Goal: Transaction & Acquisition: Download file/media

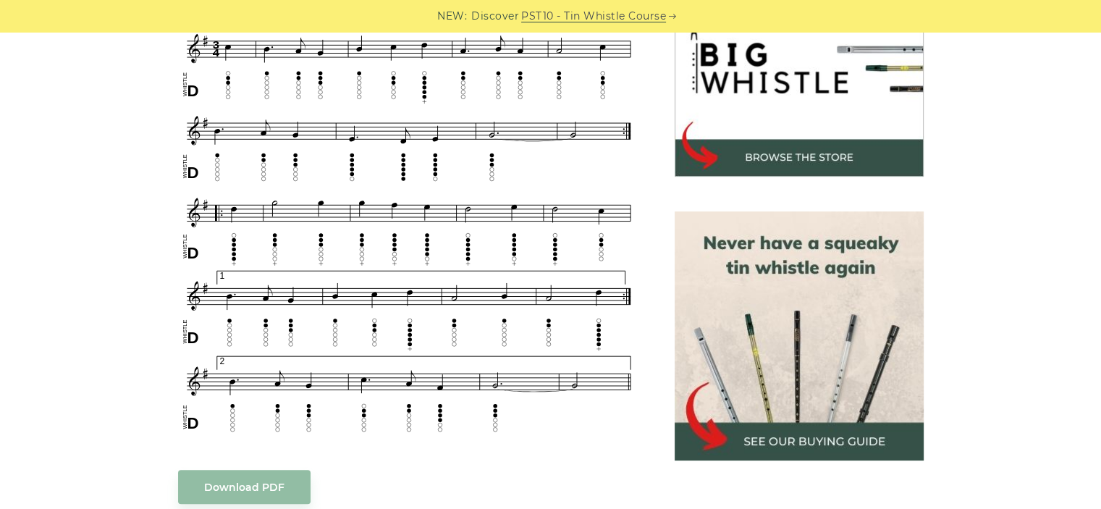
scroll to position [493, 0]
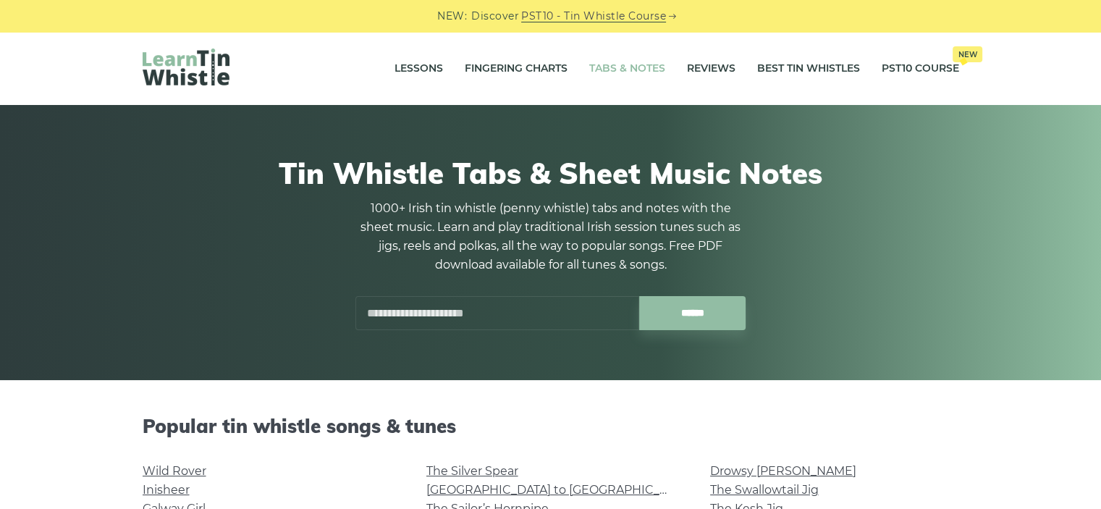
click at [486, 310] on input "text" at bounding box center [497, 313] width 284 height 34
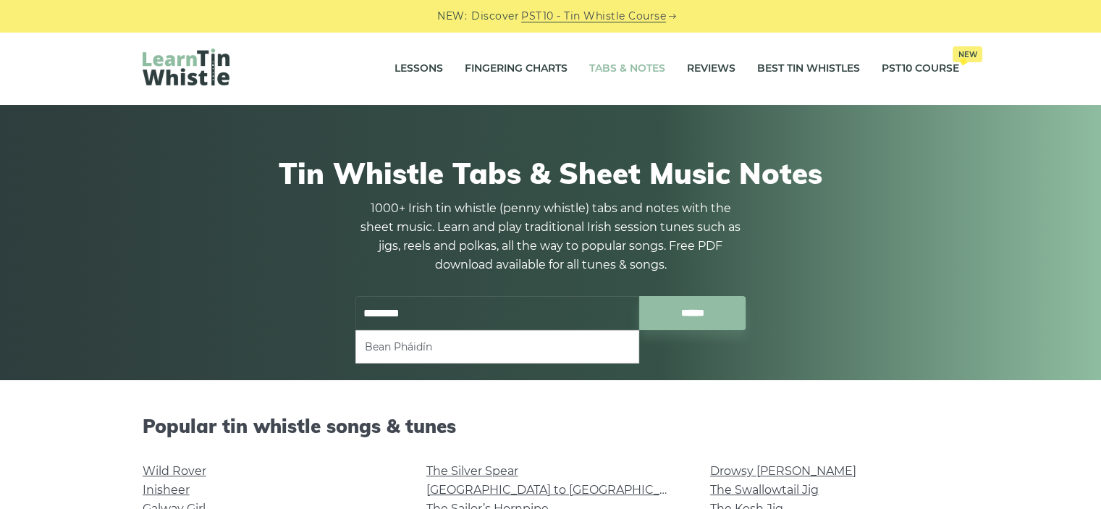
click at [405, 345] on li "Bean Pháidín" at bounding box center [497, 346] width 265 height 17
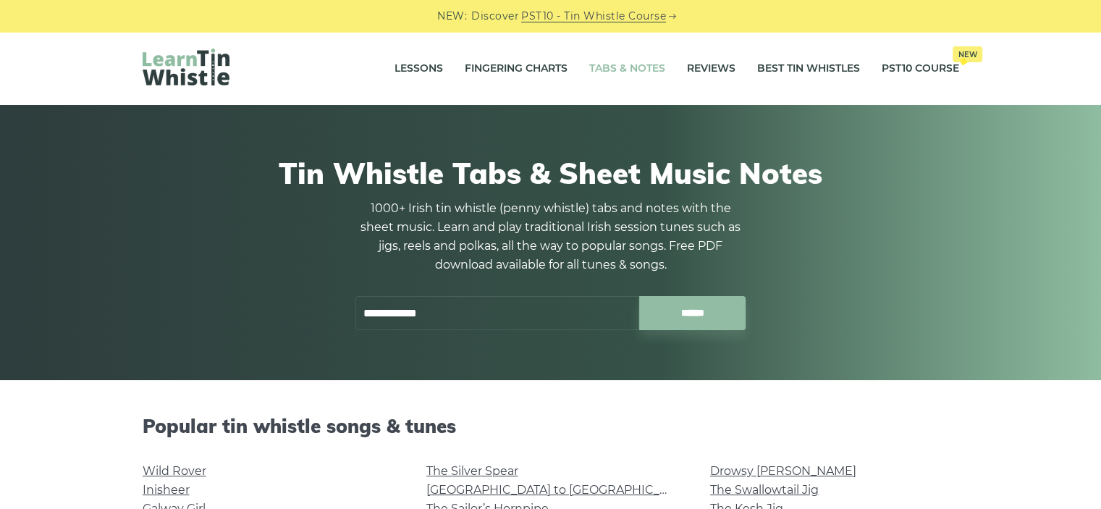
click at [463, 316] on input "**********" at bounding box center [497, 313] width 284 height 34
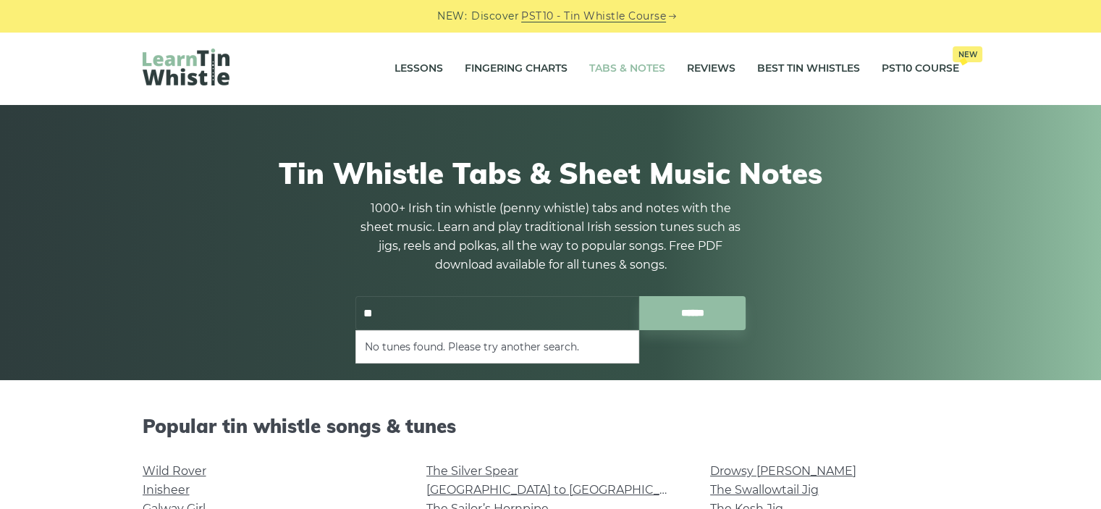
type input "*"
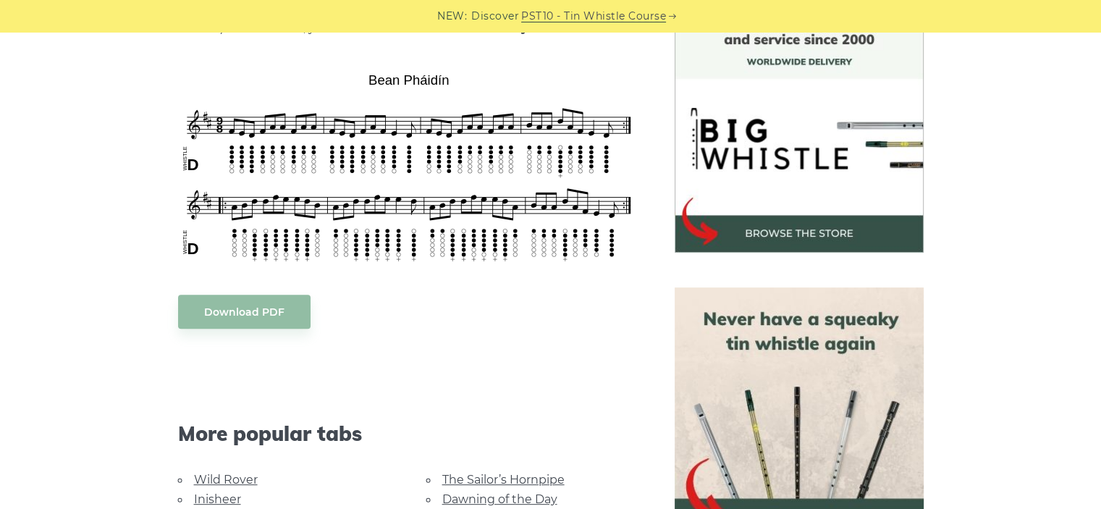
scroll to position [414, 0]
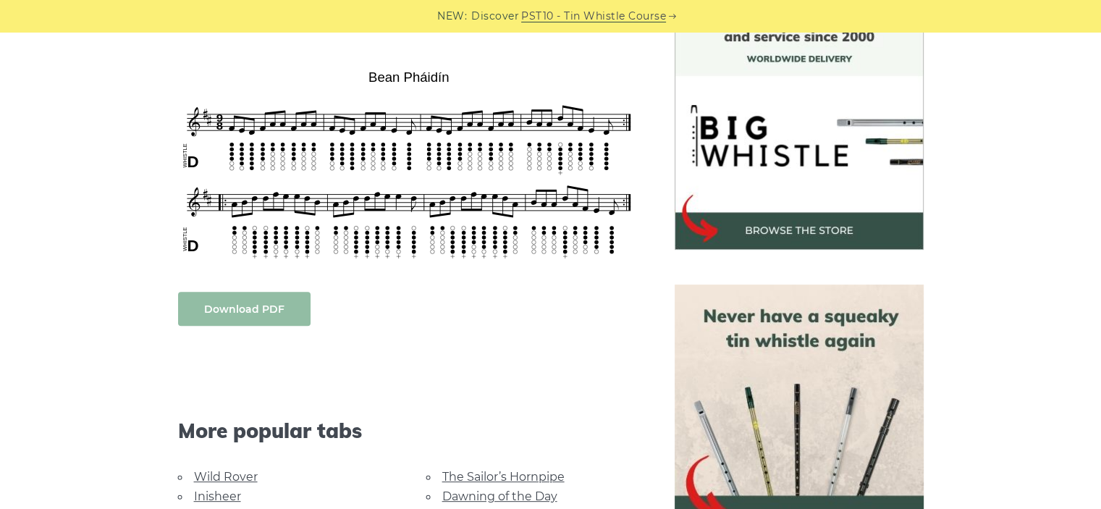
click at [274, 321] on link "Download PDF" at bounding box center [244, 309] width 132 height 34
